Goal: Navigation & Orientation: Find specific page/section

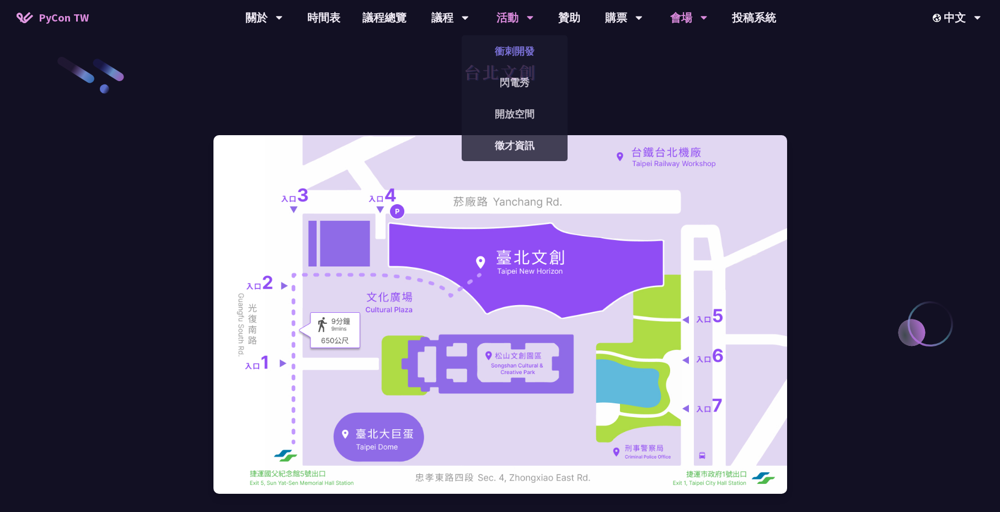
click at [510, 49] on link "衝刺開發" at bounding box center [515, 51] width 106 height 26
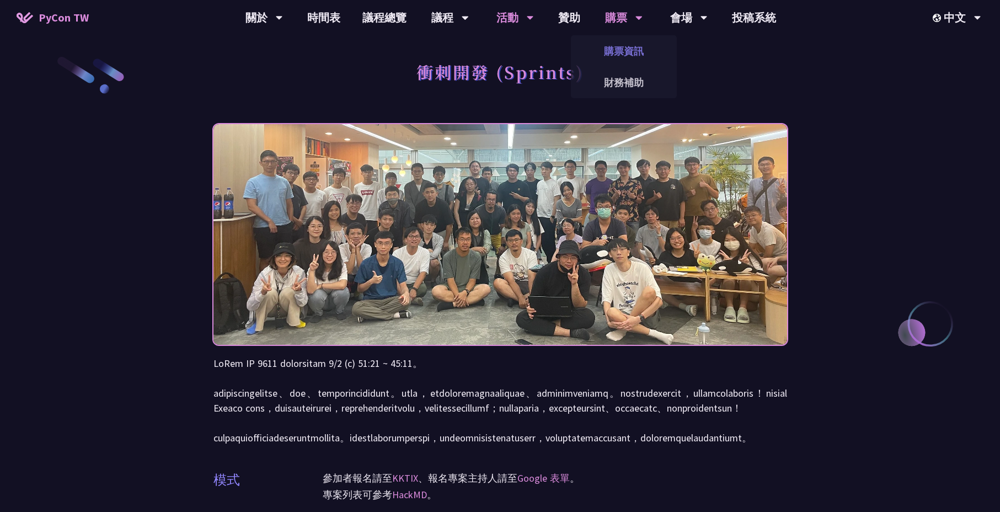
click at [625, 48] on link "購票資訊" at bounding box center [624, 51] width 106 height 26
click at [635, 51] on link "購票資訊" at bounding box center [624, 51] width 106 height 26
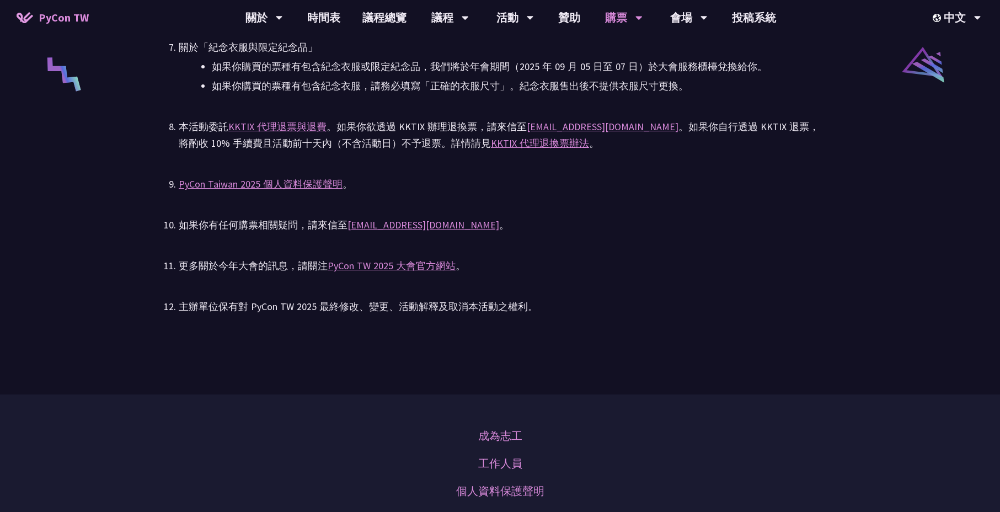
scroll to position [2529, 0]
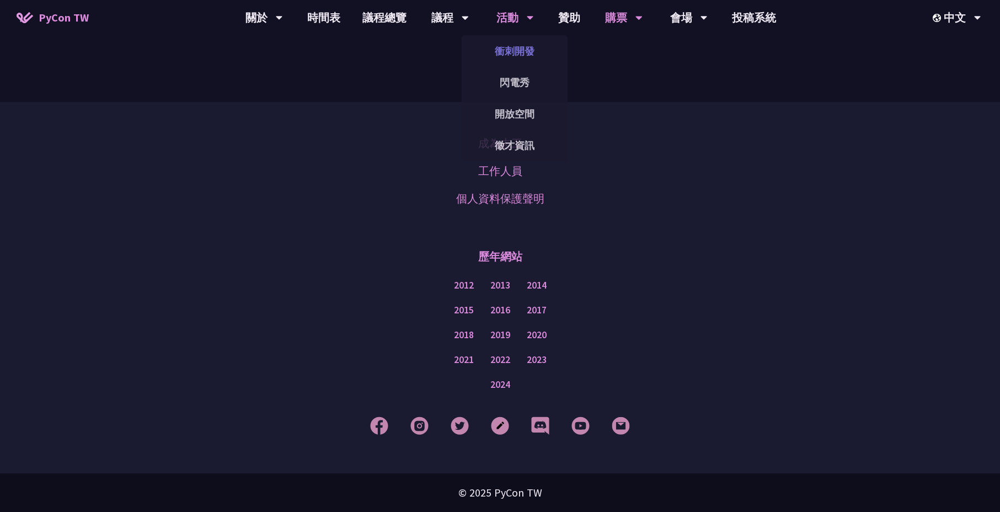
click at [516, 51] on link "衝刺開發" at bounding box center [515, 51] width 106 height 26
